Goal: Find contact information: Find contact information

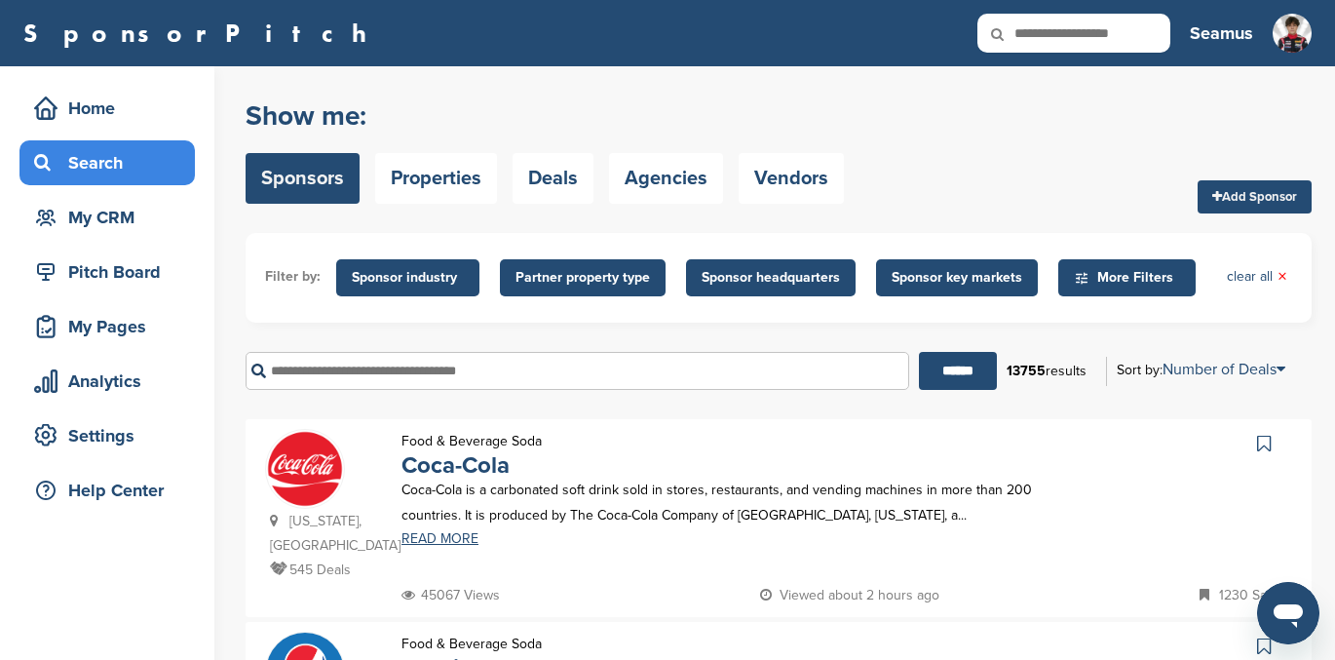
click at [321, 370] on input "text" at bounding box center [576, 371] width 663 height 38
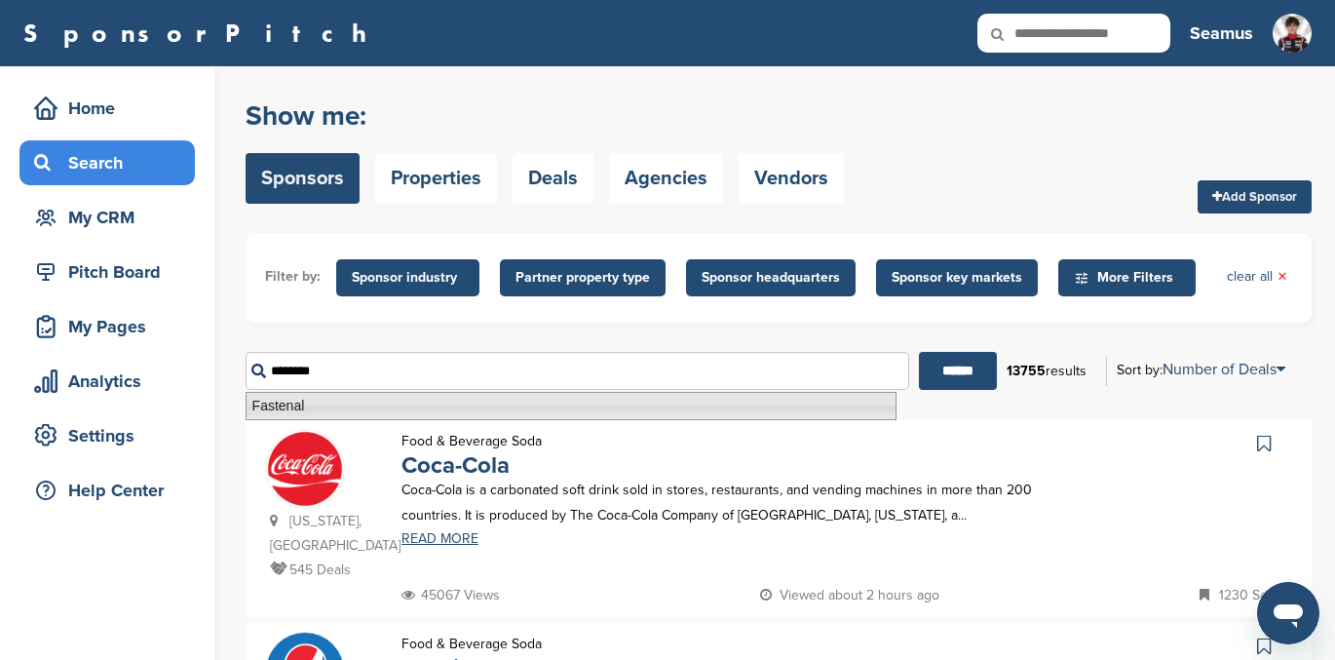
click at [292, 407] on li "Fastenal" at bounding box center [570, 406] width 651 height 28
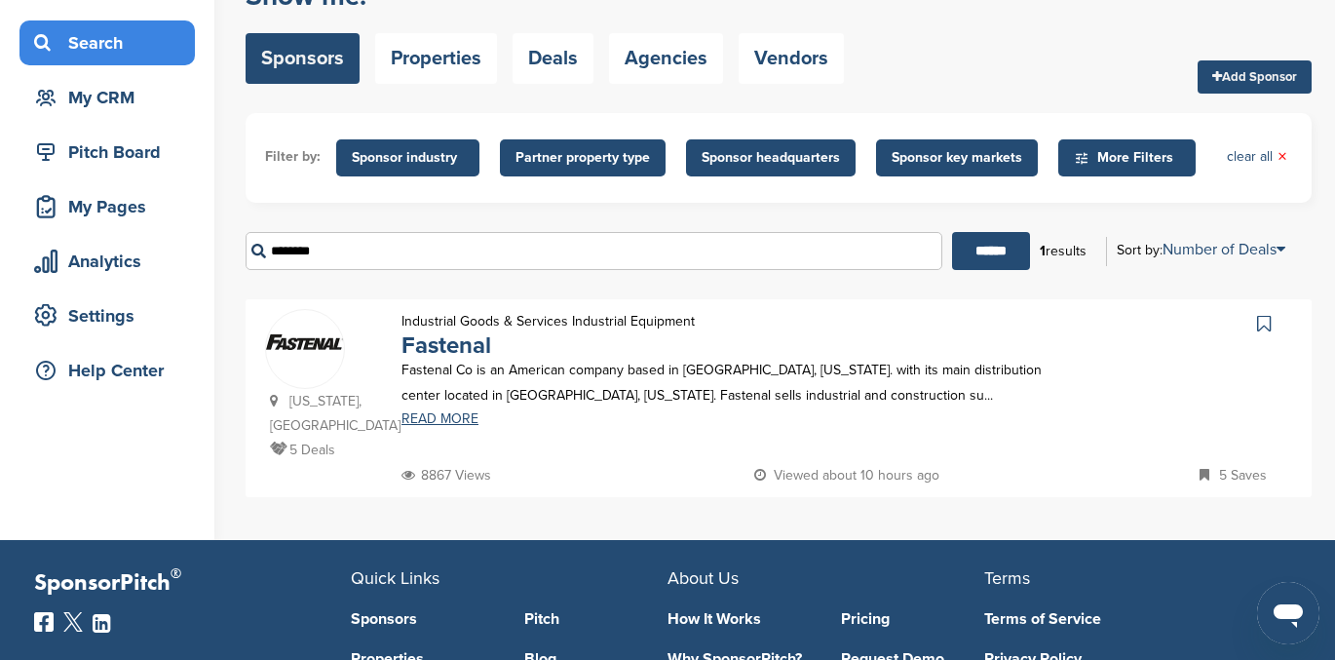
scroll to position [117, 0]
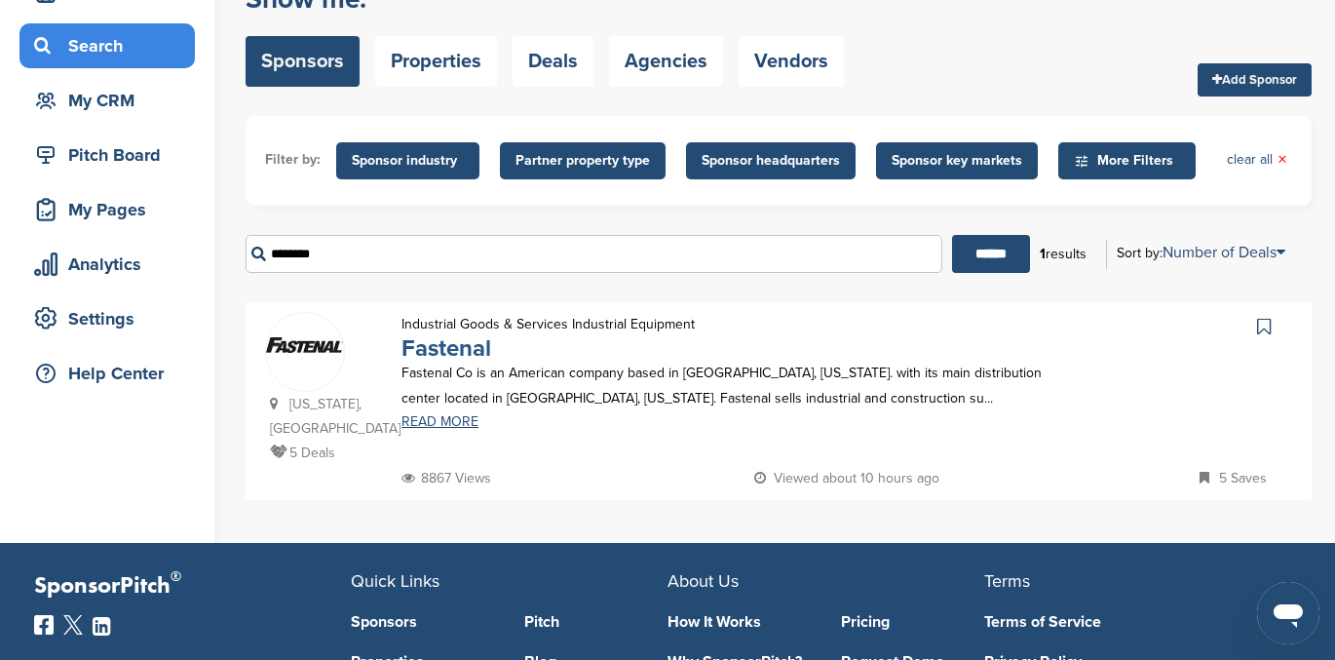
type input "********"
click at [452, 347] on link "Fastenal" at bounding box center [446, 348] width 90 height 28
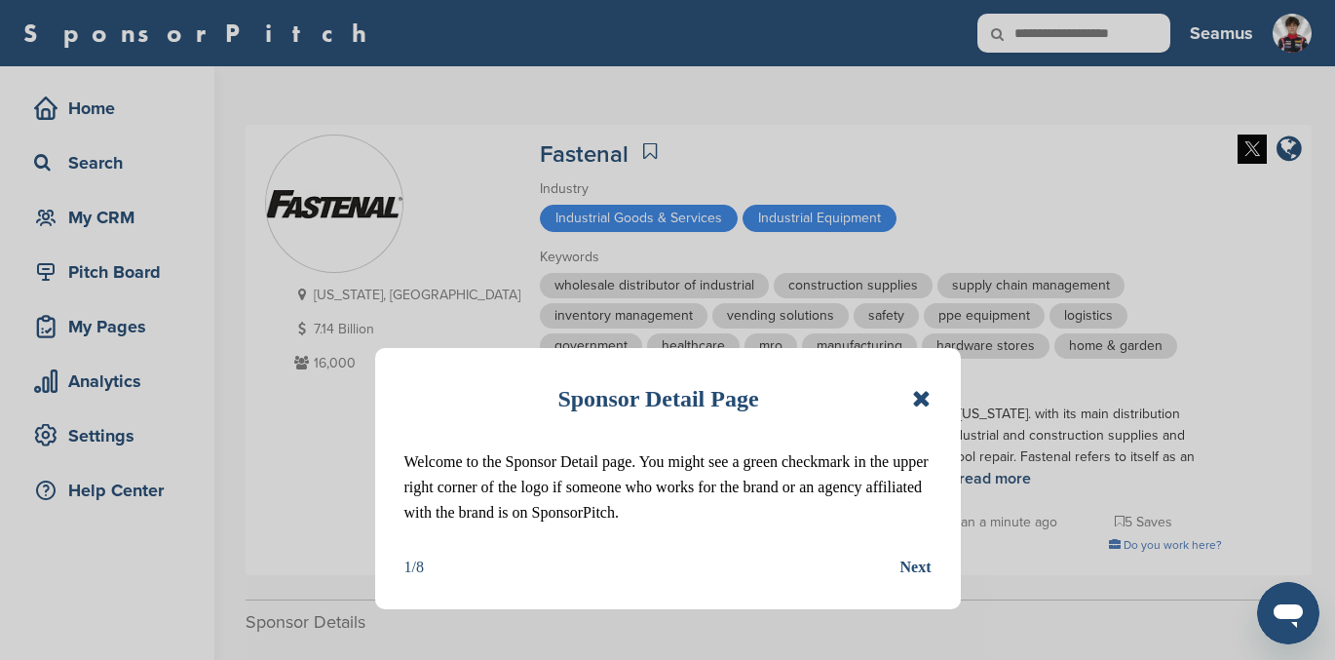
click at [920, 395] on icon at bounding box center [921, 398] width 19 height 23
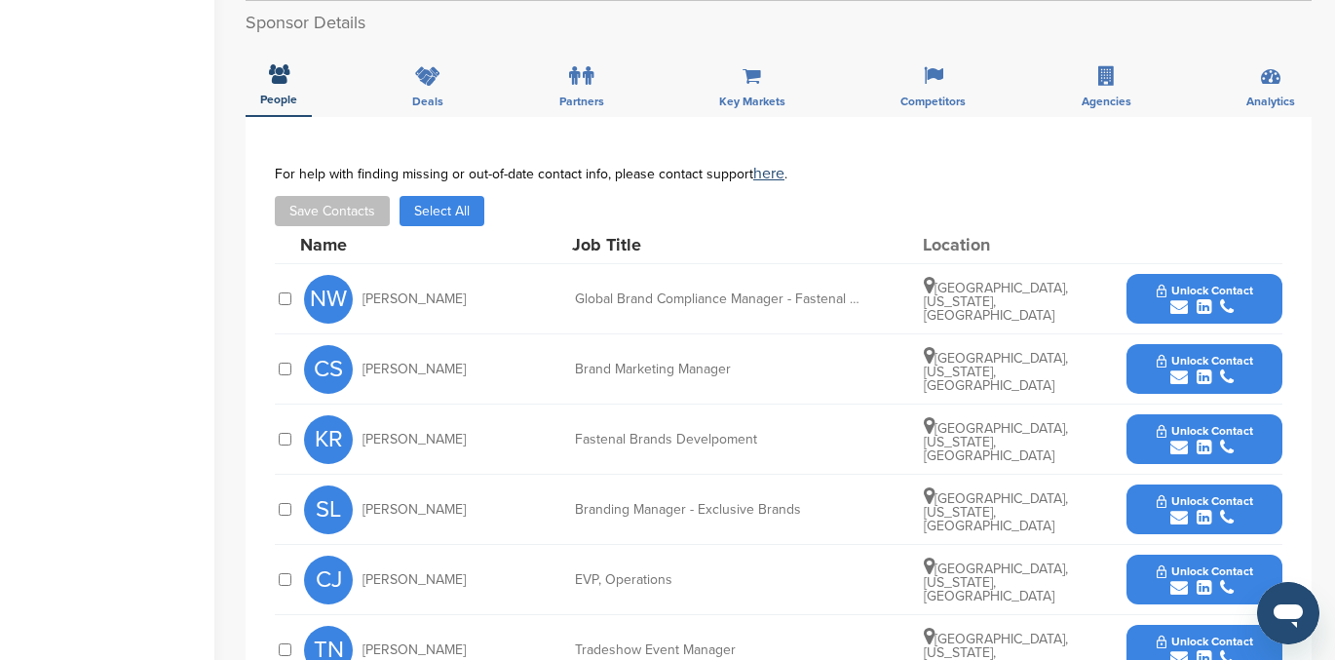
scroll to position [600, 0]
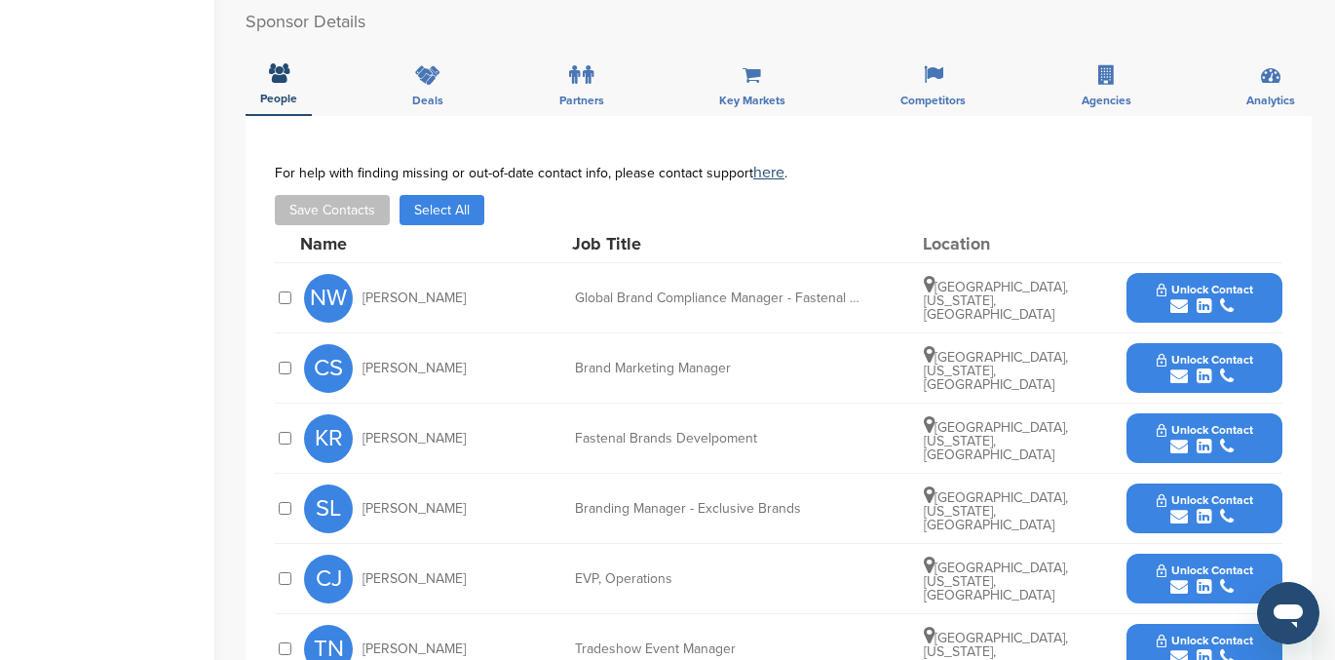
click at [1202, 366] on button "Unlock Contact" at bounding box center [1204, 368] width 143 height 58
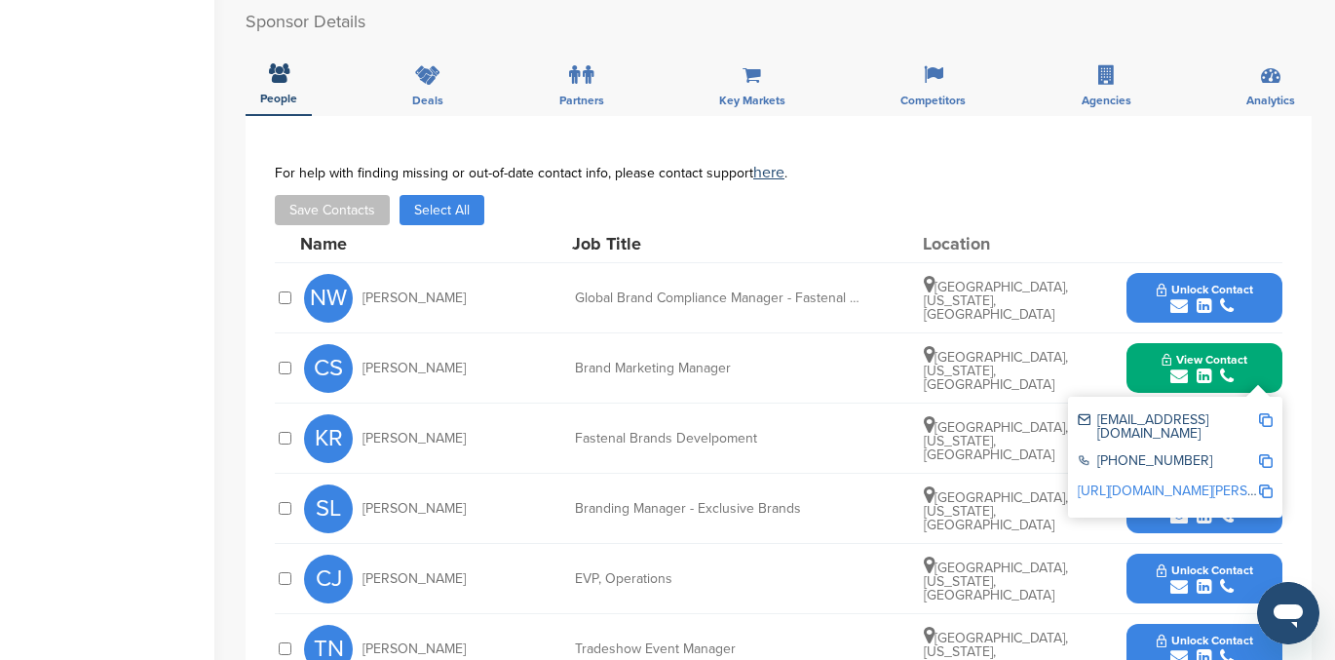
click at [1071, 188] on div "For help with finding missing or out-of-date contact info, please contact suppo…" at bounding box center [778, 195] width 1007 height 60
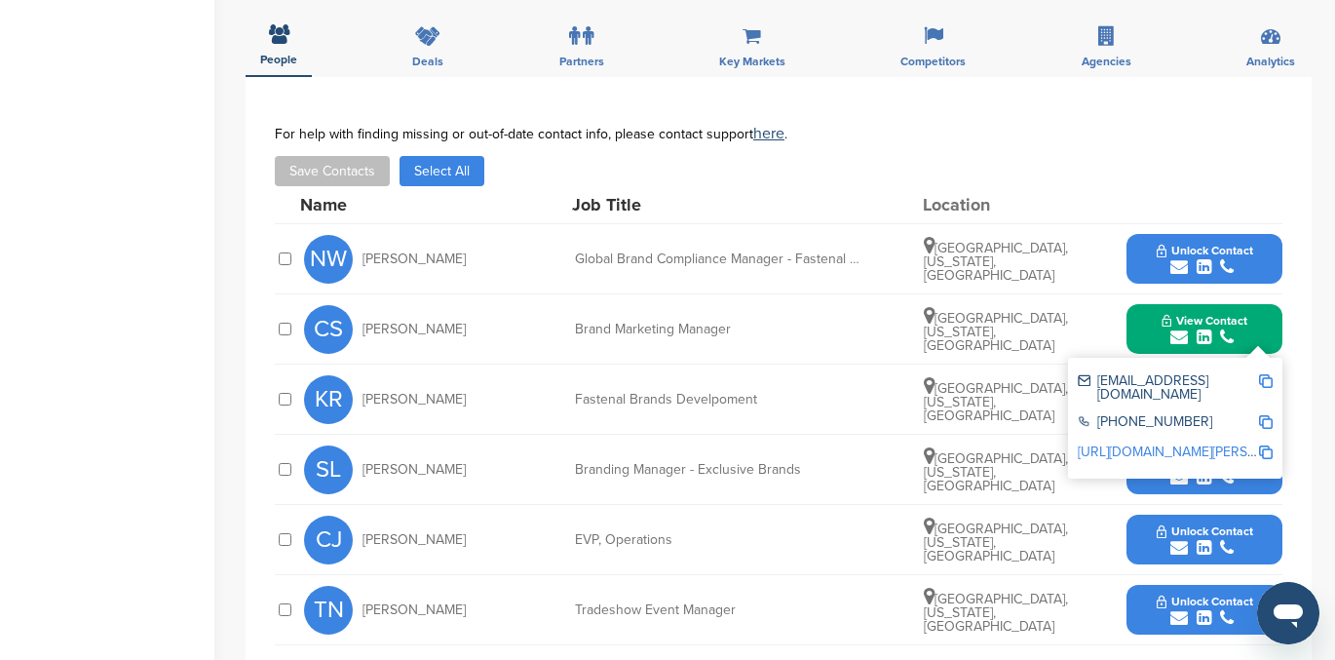
scroll to position [637, 0]
